Goal: Complete application form: Complete application form

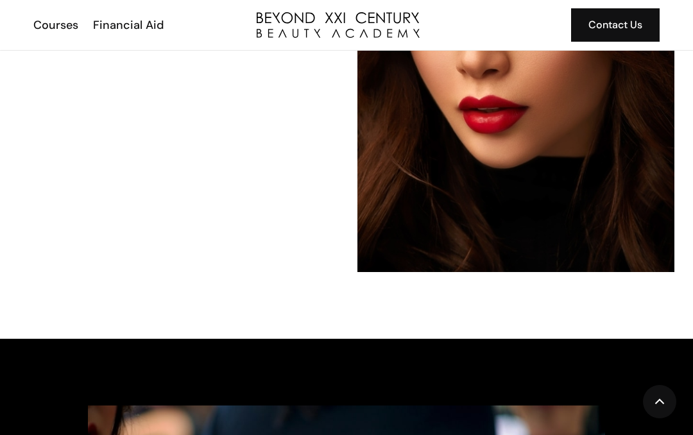
scroll to position [1408, 0]
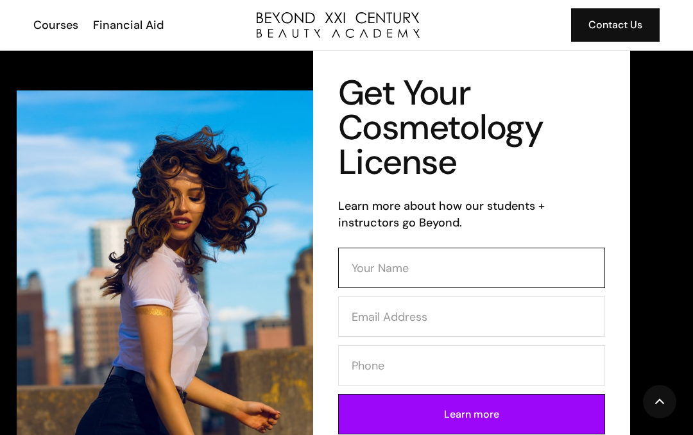
click at [419, 267] on input "Contact Form (Cosmo)" at bounding box center [471, 268] width 267 height 40
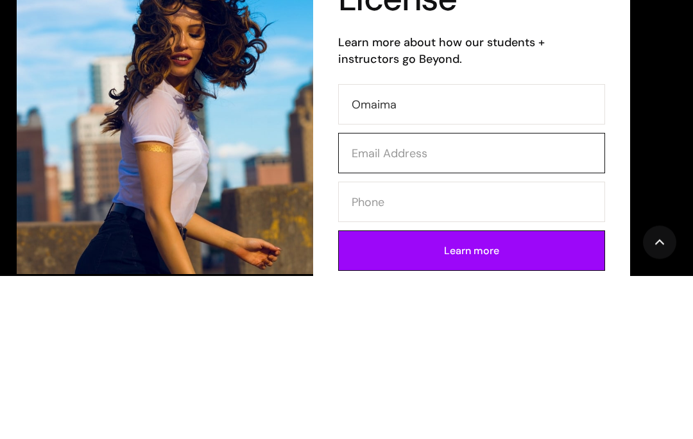
click at [375, 296] on input "Contact Form (Cosmo)" at bounding box center [471, 316] width 267 height 40
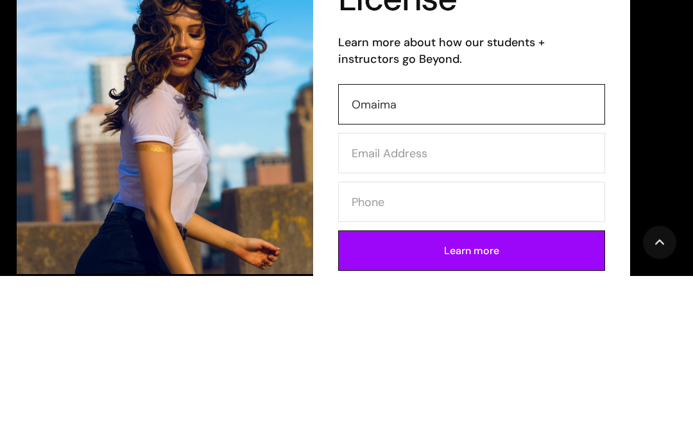
click at [406, 248] on input "Omaima" at bounding box center [471, 268] width 267 height 40
type input "Omaima Hanna"
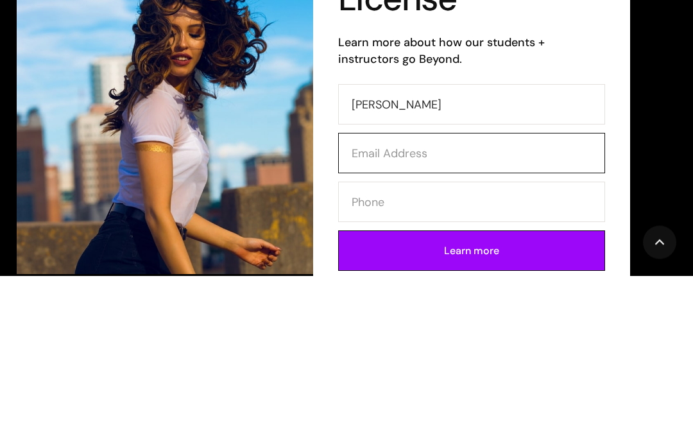
click at [371, 296] on input "Contact Form (Cosmo)" at bounding box center [471, 316] width 267 height 40
type input "hannanader77@yahoo.com"
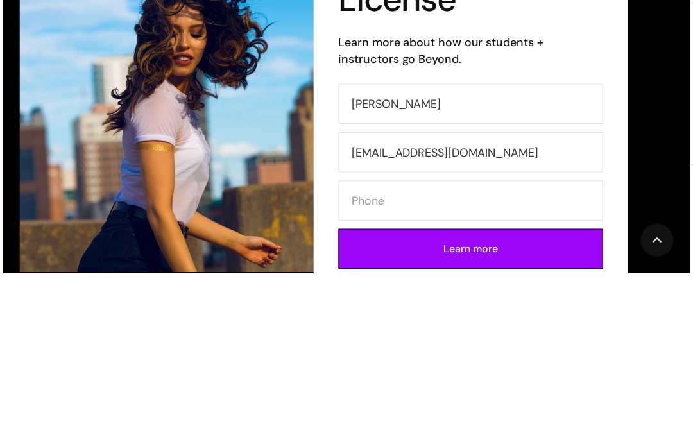
scroll to position [164, 0]
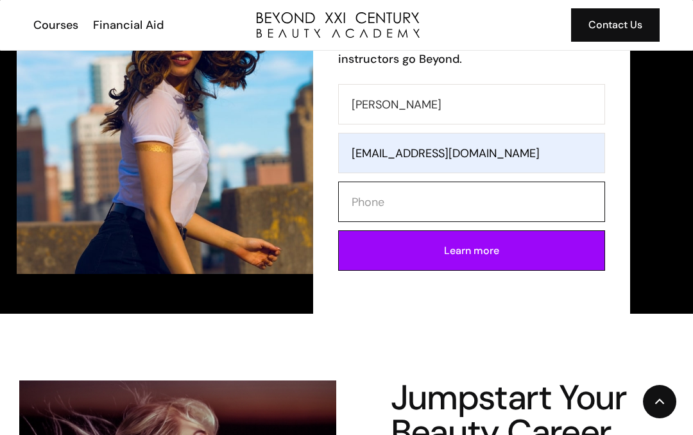
click at [371, 205] on input "Contact Form (Cosmo)" at bounding box center [471, 201] width 267 height 40
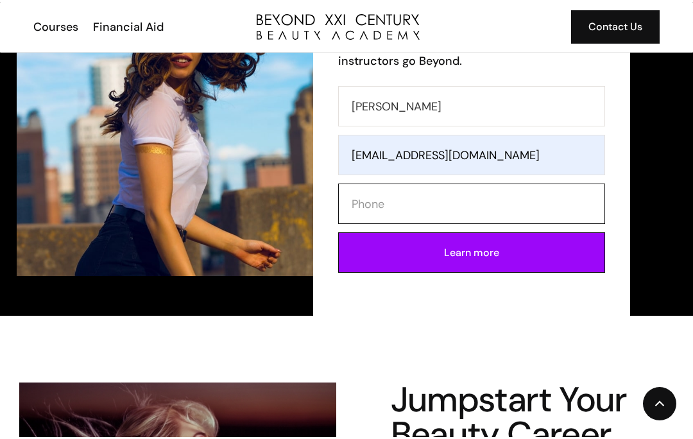
scroll to position [163, 0]
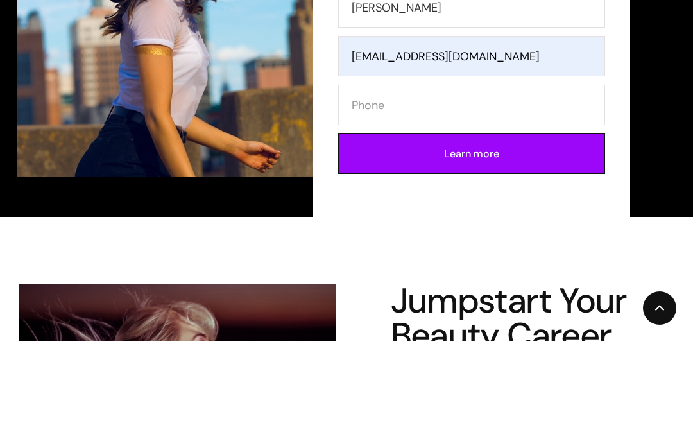
click at [10, 180] on div "Get Your Cosmetology License Learn more about how our students + instructors go…" at bounding box center [346, 101] width 693 height 426
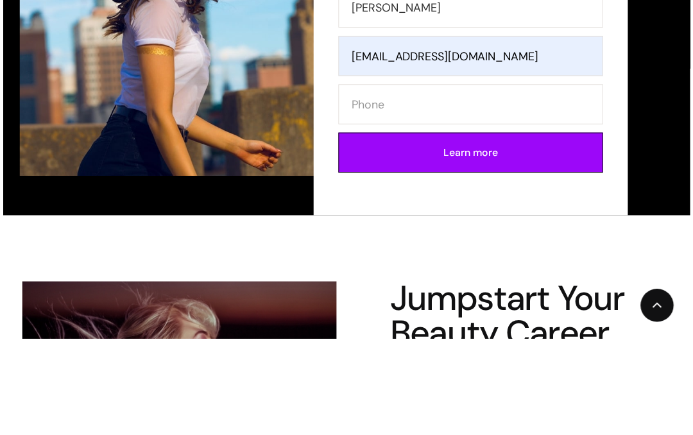
scroll to position [261, 0]
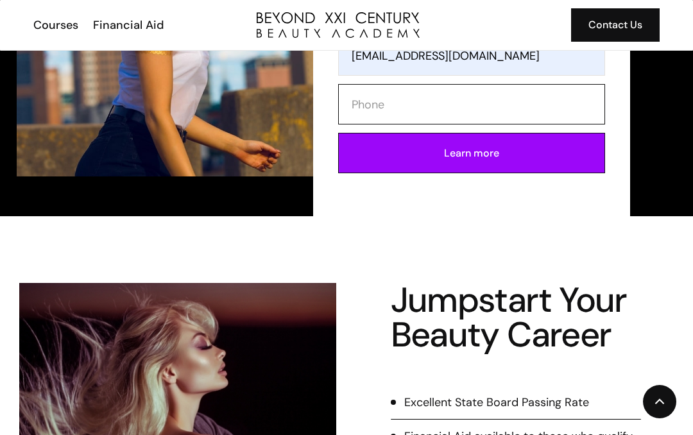
click at [375, 113] on input "Contact Form (Cosmo)" at bounding box center [471, 104] width 267 height 40
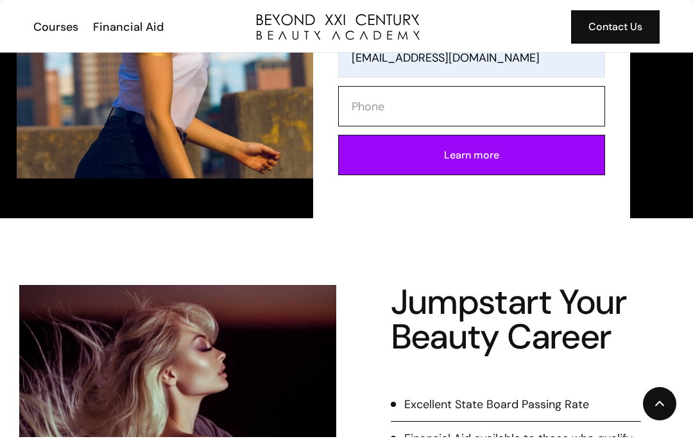
scroll to position [260, 0]
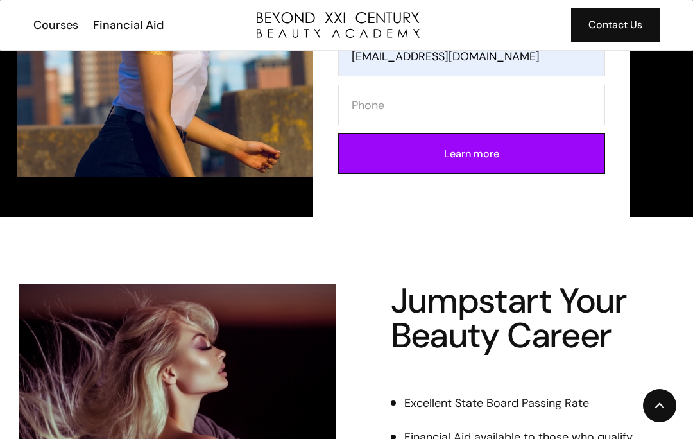
type input "9098004642"
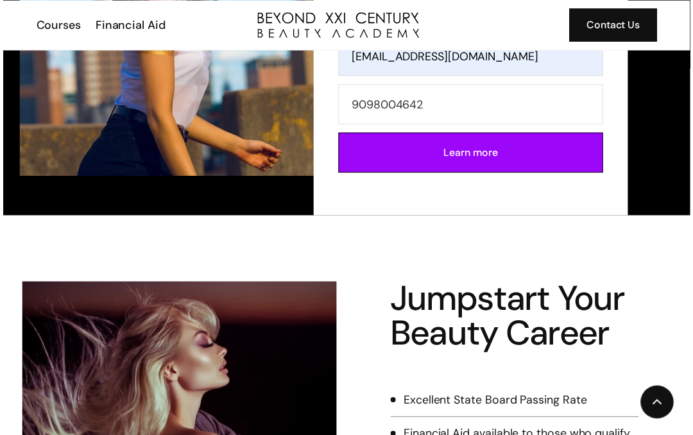
scroll to position [261, 0]
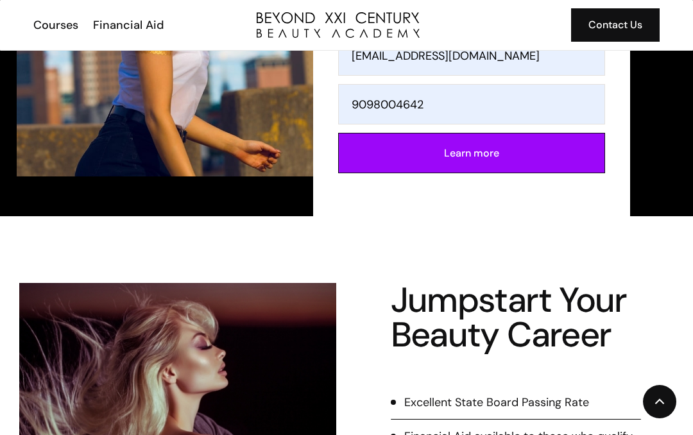
click at [412, 150] on input "Learn more" at bounding box center [471, 153] width 267 height 40
type input "Please wait..."
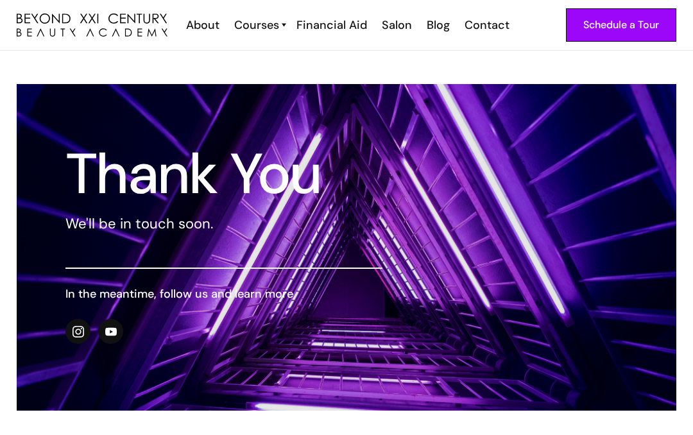
click at [271, 31] on div "Courses" at bounding box center [256, 25] width 45 height 17
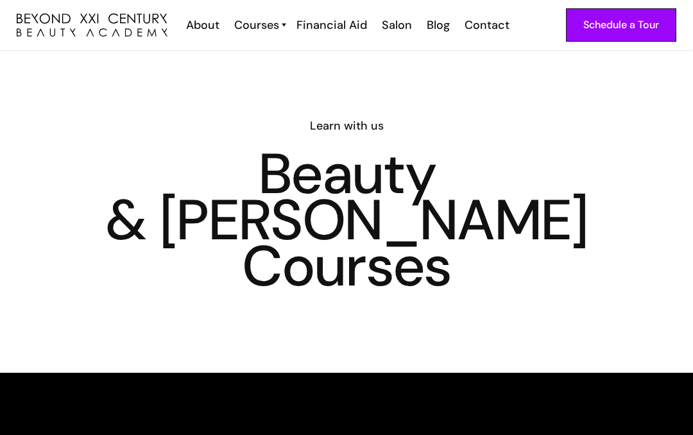
click at [478, 33] on div "Contact" at bounding box center [486, 25] width 45 height 17
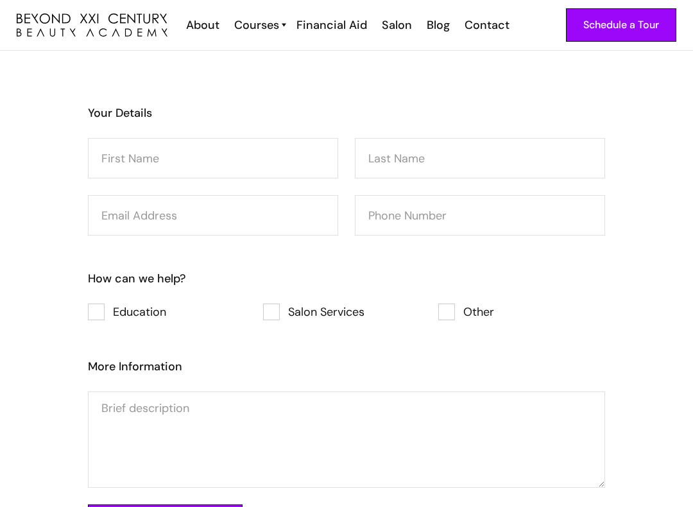
scroll to position [1102, 0]
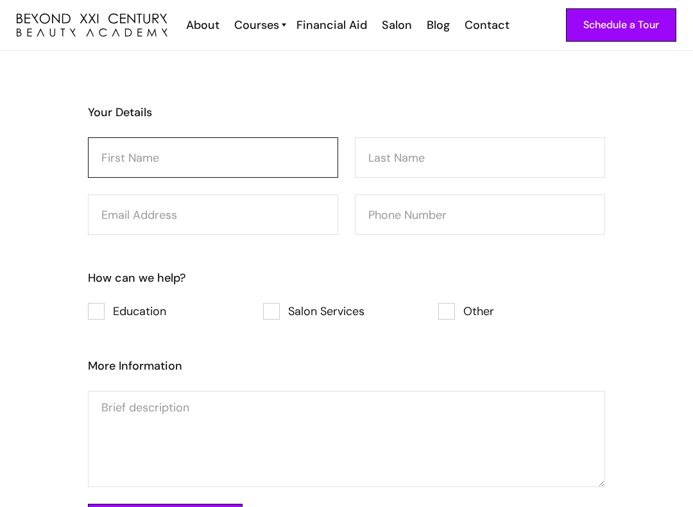
click at [240, 164] on input "Consultation Form" at bounding box center [213, 158] width 250 height 40
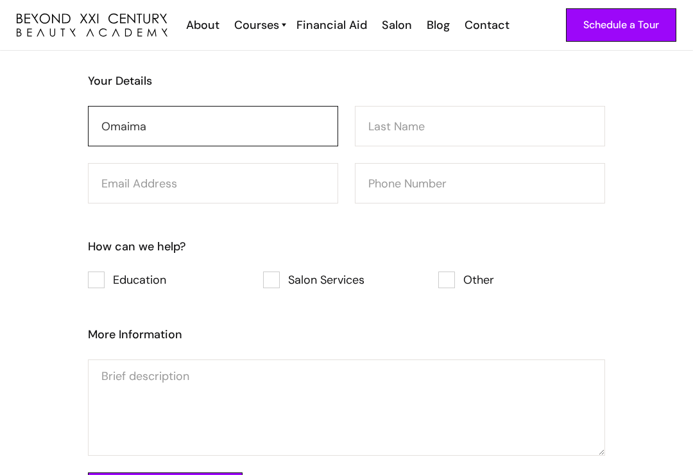
type input "Omaima"
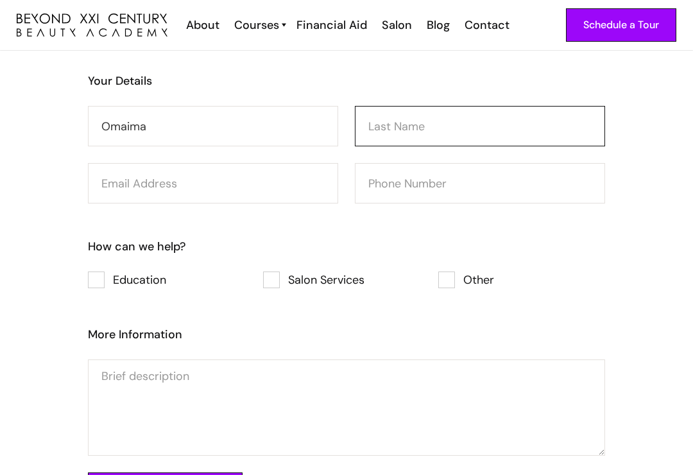
click at [426, 124] on input "Consultation Form" at bounding box center [480, 126] width 250 height 40
type input "Hanna"
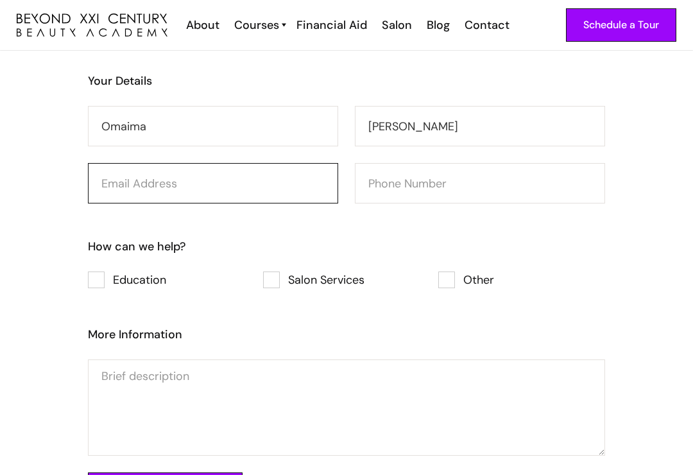
click at [258, 188] on input "Consultation Form" at bounding box center [213, 183] width 250 height 40
type input "hannanader77@yahoo.com"
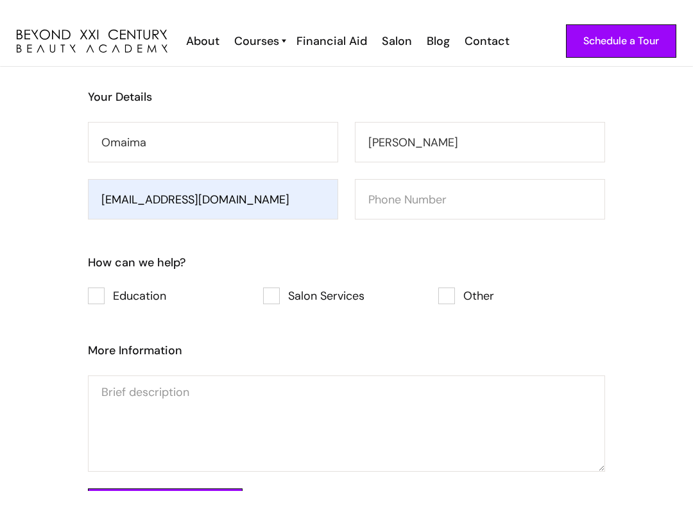
scroll to position [1103, 0]
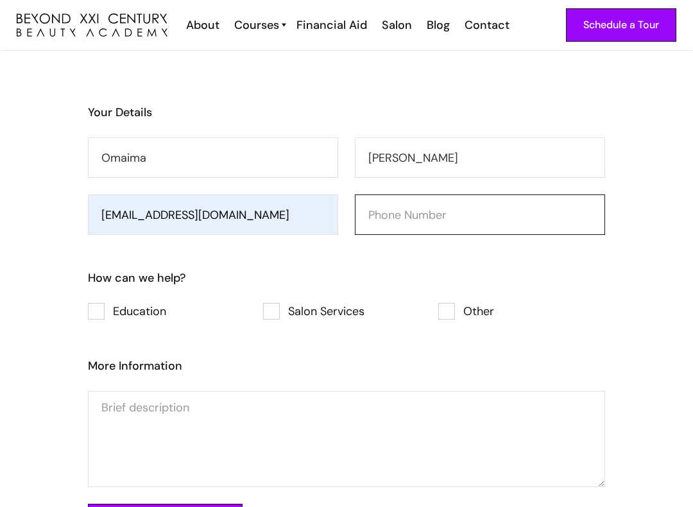
click at [477, 217] on input "Consultation Form" at bounding box center [480, 214] width 250 height 40
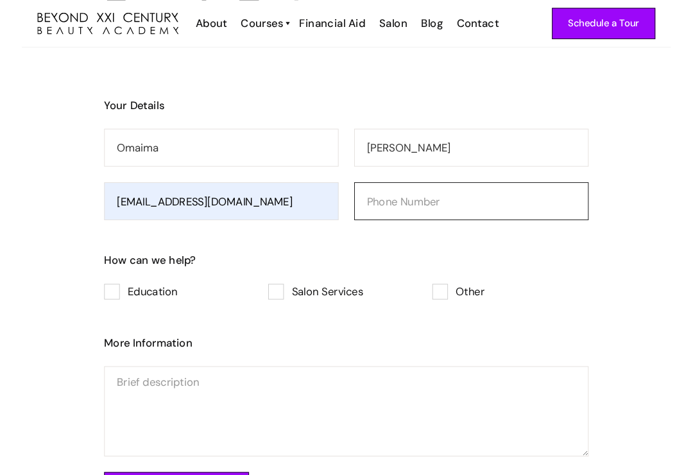
scroll to position [1102, 0]
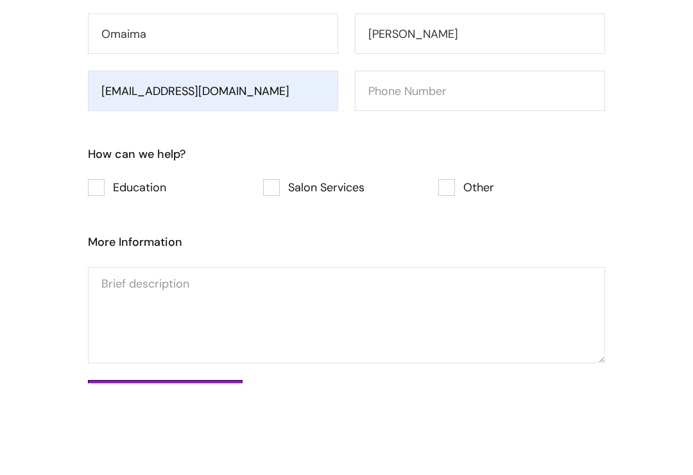
type input "9098004642"
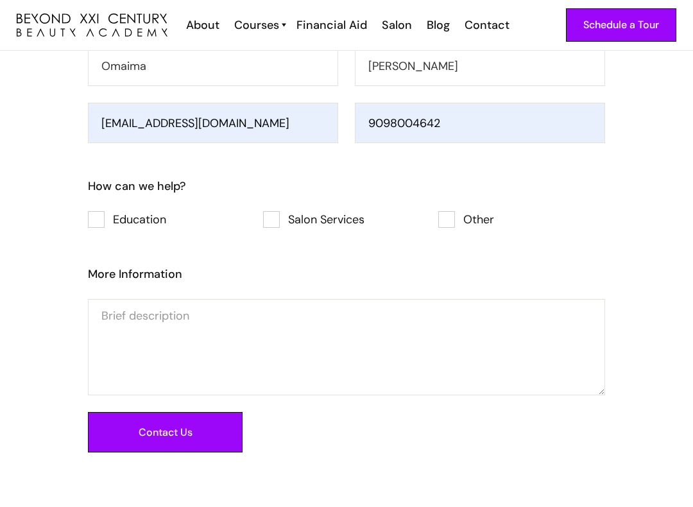
click at [101, 214] on div "Consultation Form" at bounding box center [96, 219] width 17 height 17
click at [101, 215] on input "Education" at bounding box center [105, 219] width 8 height 8
checkbox input "true"
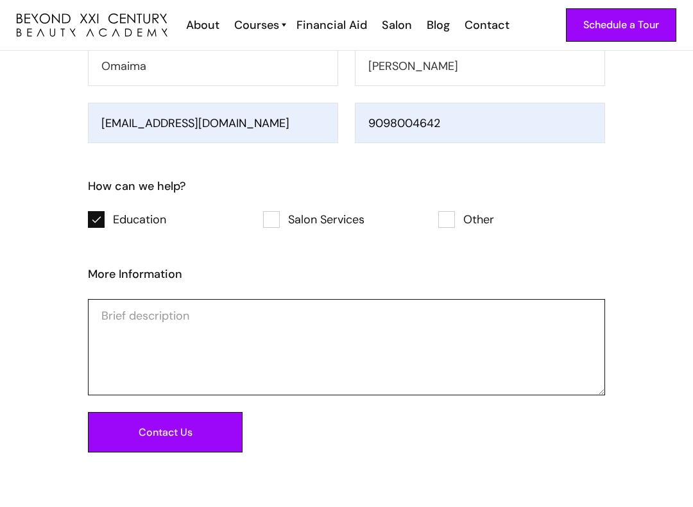
click at [228, 324] on textarea "Consultation Form" at bounding box center [346, 347] width 517 height 96
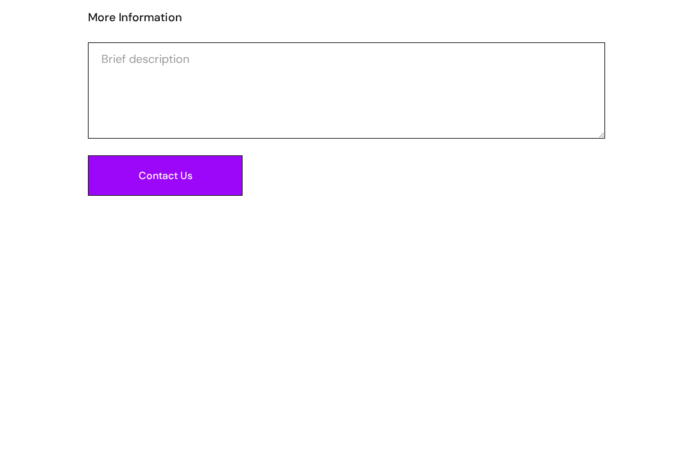
scroll to position [1224, 0]
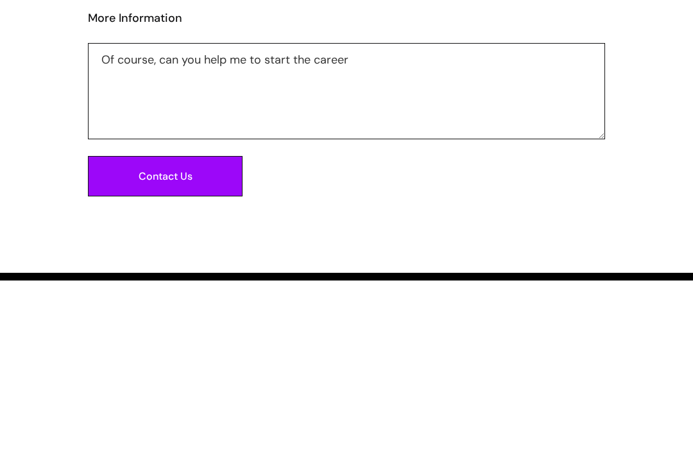
click at [125, 237] on textarea "Of course, can you help me to start the career" at bounding box center [346, 285] width 517 height 96
click at [183, 237] on textarea "A course can you help me to start the career" at bounding box center [346, 285] width 517 height 96
type textarea "A course can help me to start the career"
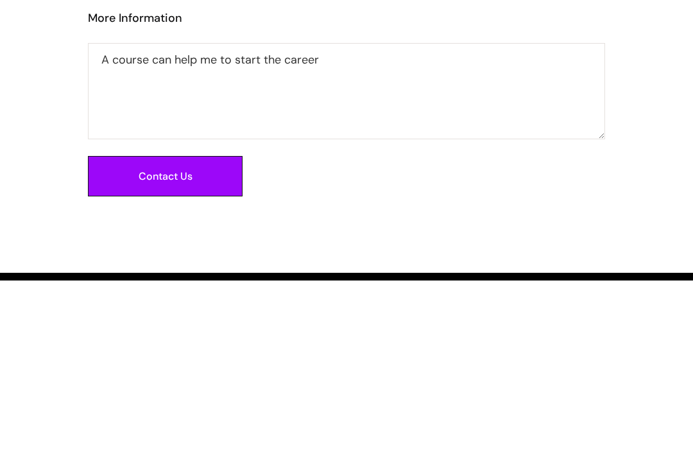
click at [203, 350] on input "Contact Us" at bounding box center [165, 370] width 155 height 40
type input "Please wait..."
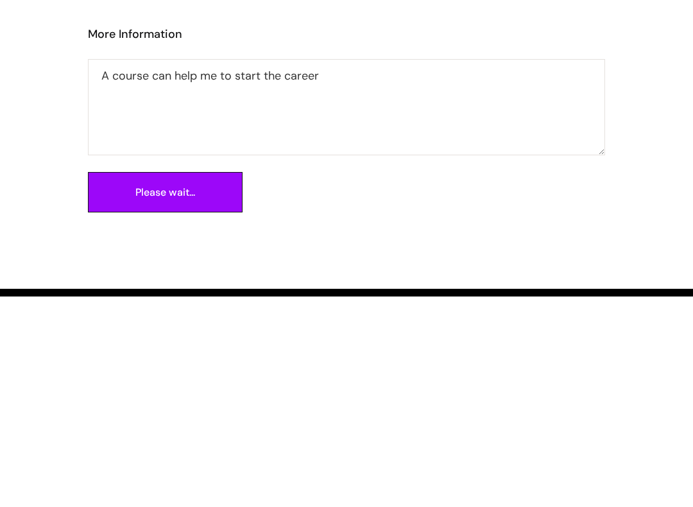
scroll to position [1419, 0]
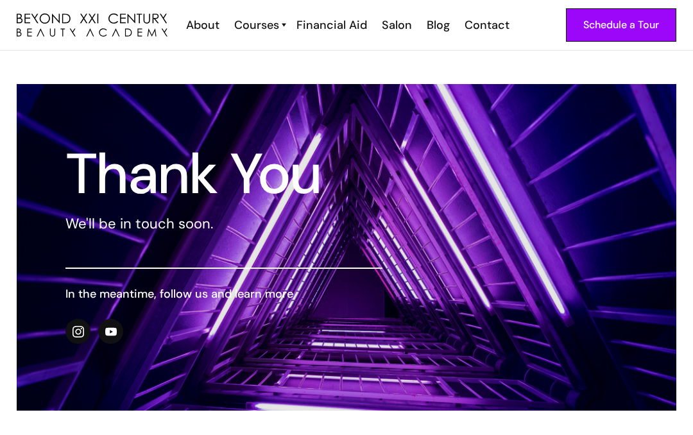
click at [264, 287] on h6 "In the meantime, follow us and learn more" at bounding box center [223, 293] width 317 height 17
click at [117, 330] on img at bounding box center [111, 332] width 12 height 12
